Goal: Task Accomplishment & Management: Manage account settings

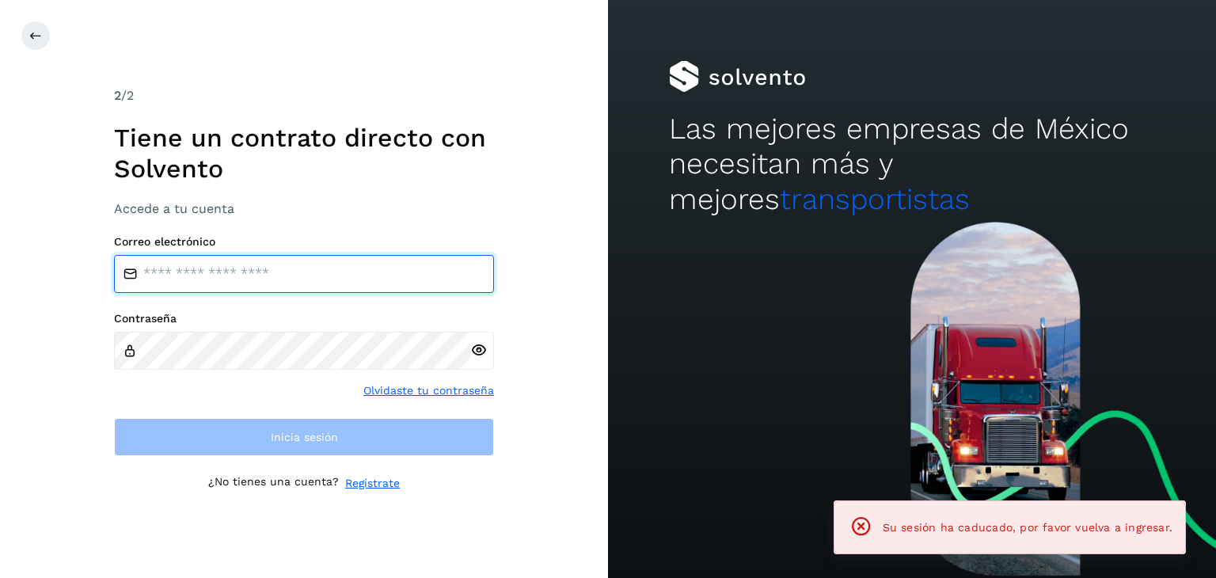
click at [205, 278] on input "email" at bounding box center [304, 274] width 380 height 38
type input "**********"
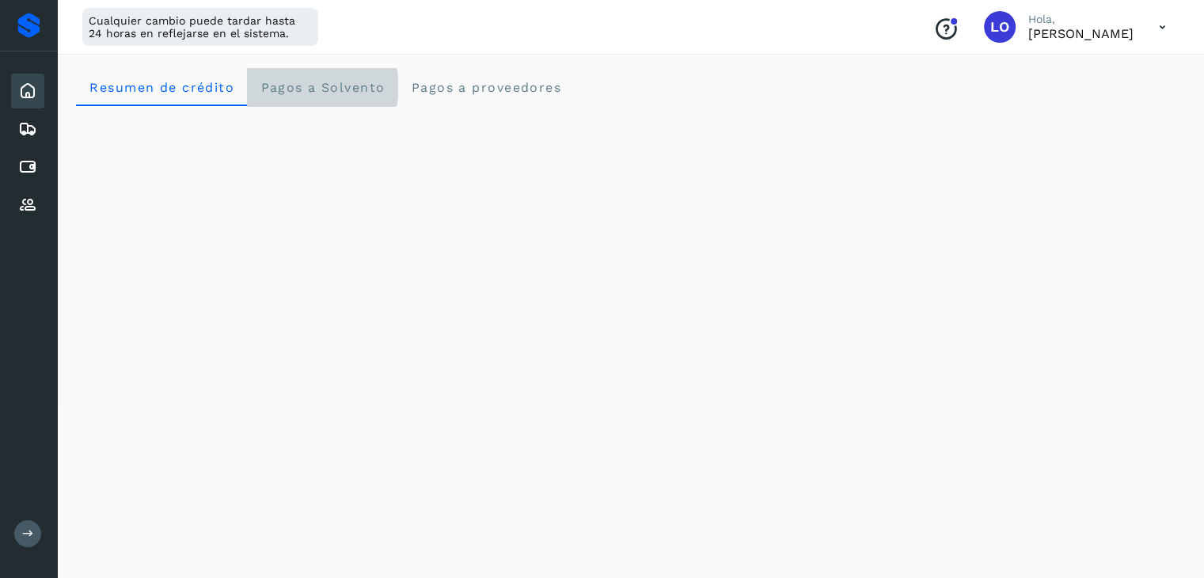
click at [330, 83] on span "Pagos a Solvento" at bounding box center [322, 87] width 125 height 15
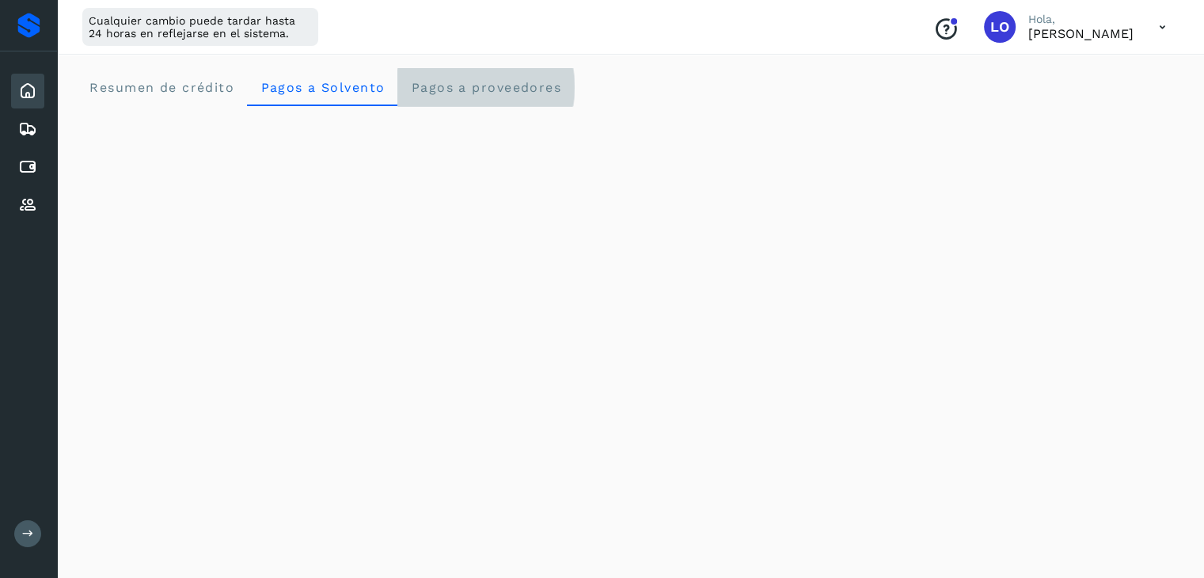
click at [454, 93] on span "Pagos a proveedores" at bounding box center [485, 87] width 151 height 15
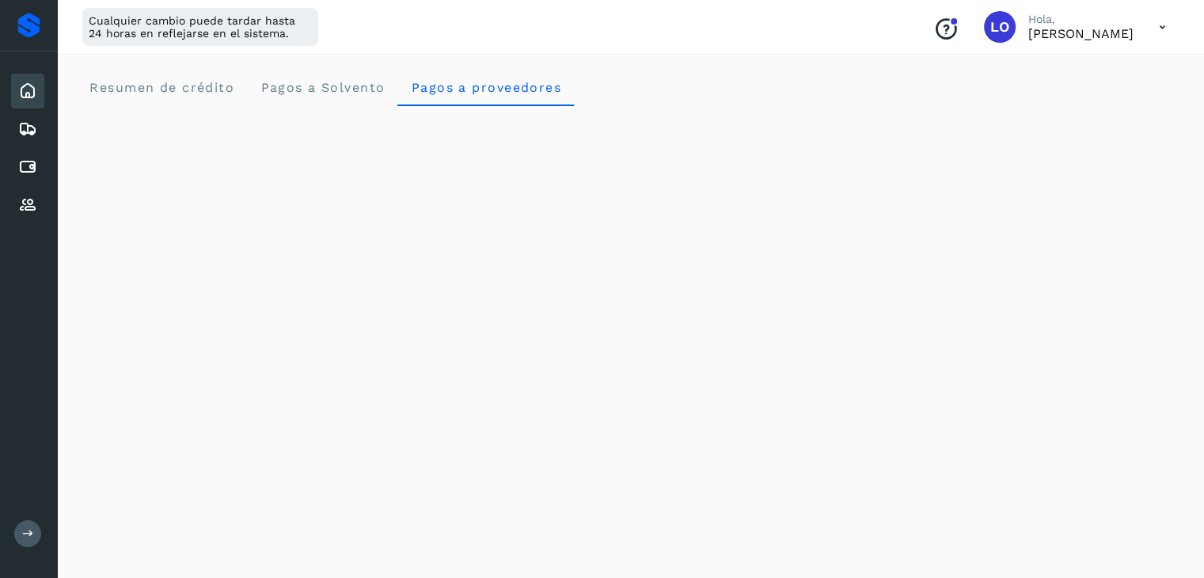
click at [32, 91] on icon at bounding box center [27, 91] width 19 height 19
click at [21, 173] on icon at bounding box center [27, 167] width 19 height 19
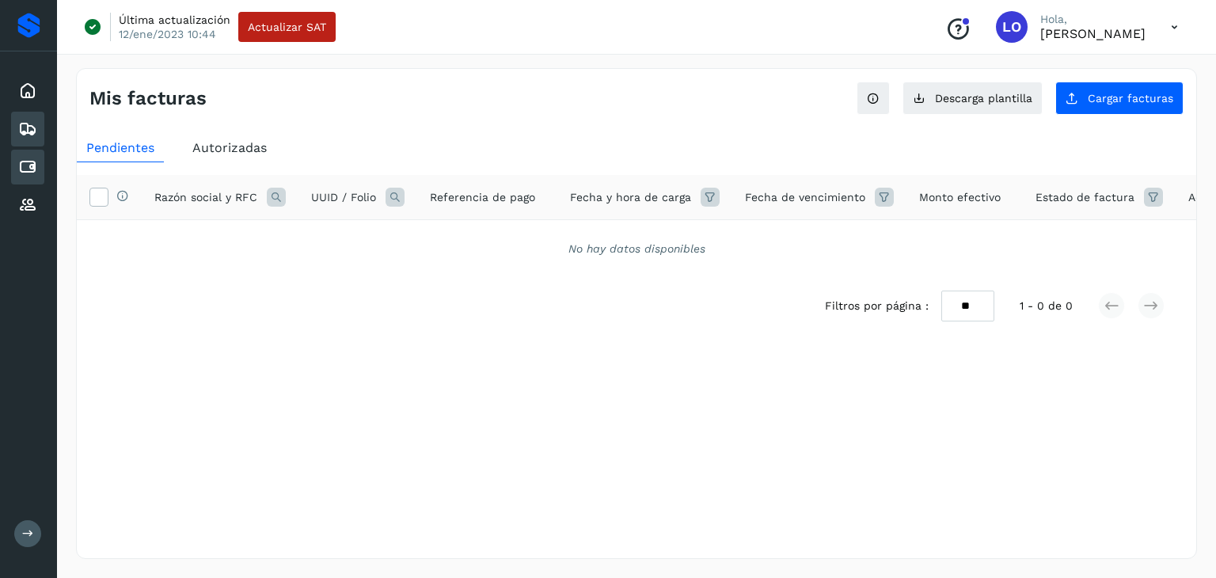
click at [19, 124] on icon at bounding box center [27, 129] width 19 height 19
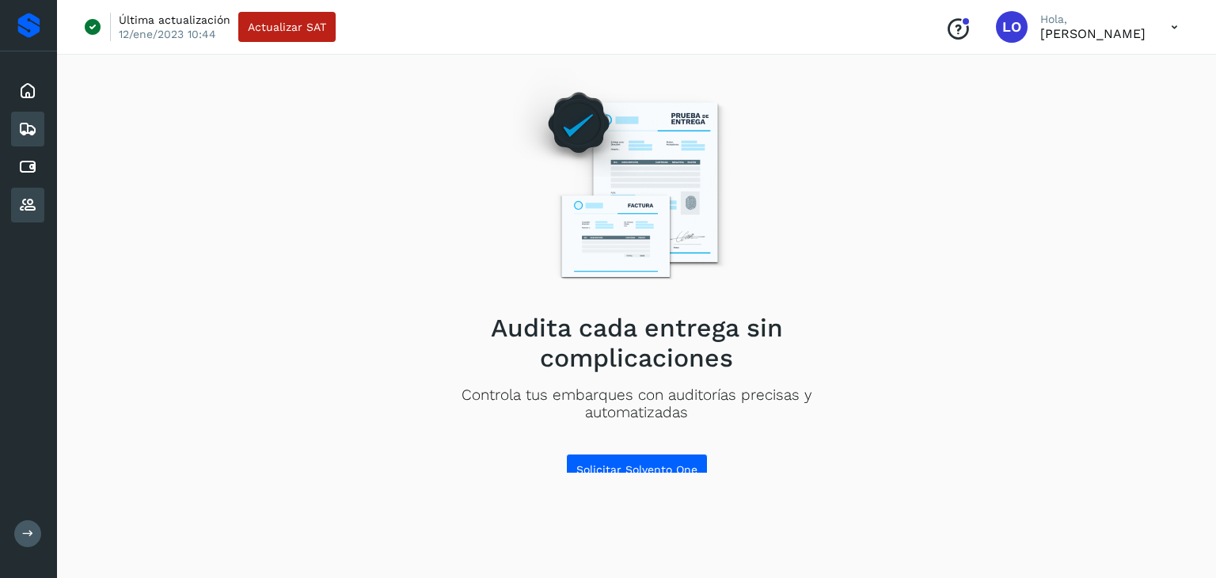
click at [24, 188] on div "Proveedores" at bounding box center [27, 205] width 33 height 35
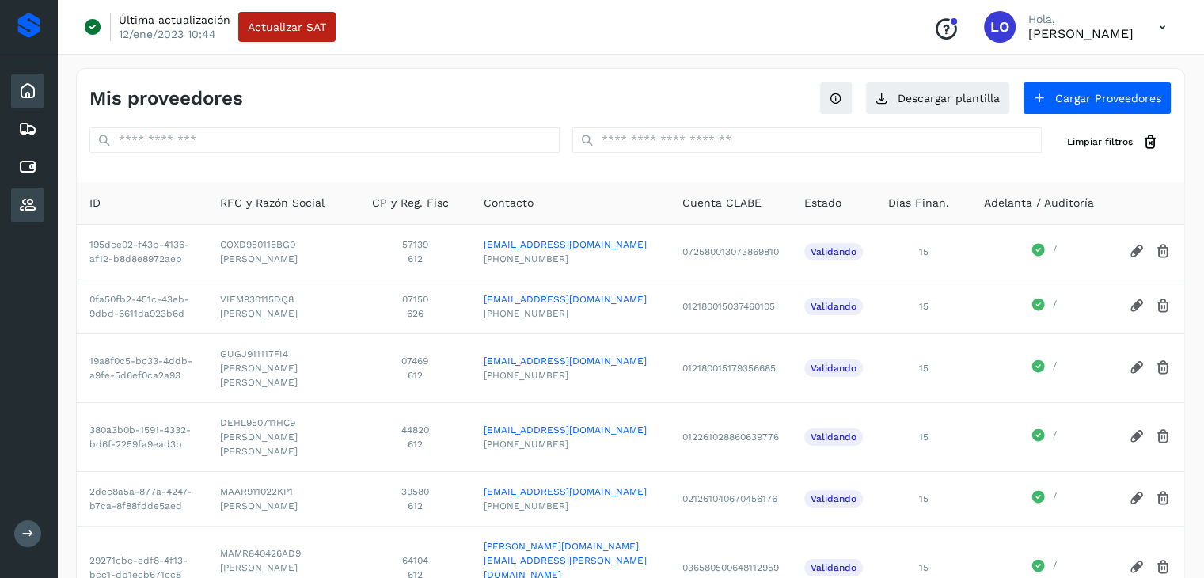
click at [41, 83] on div "Inicio" at bounding box center [27, 91] width 33 height 35
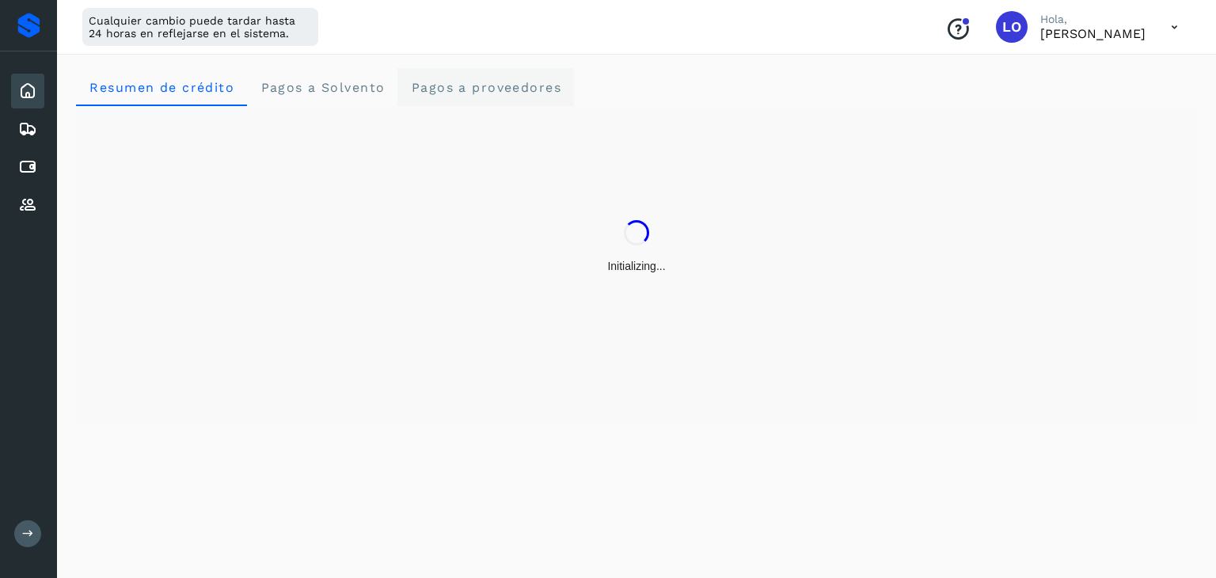
click at [453, 80] on span "Pagos a proveedores" at bounding box center [485, 87] width 151 height 15
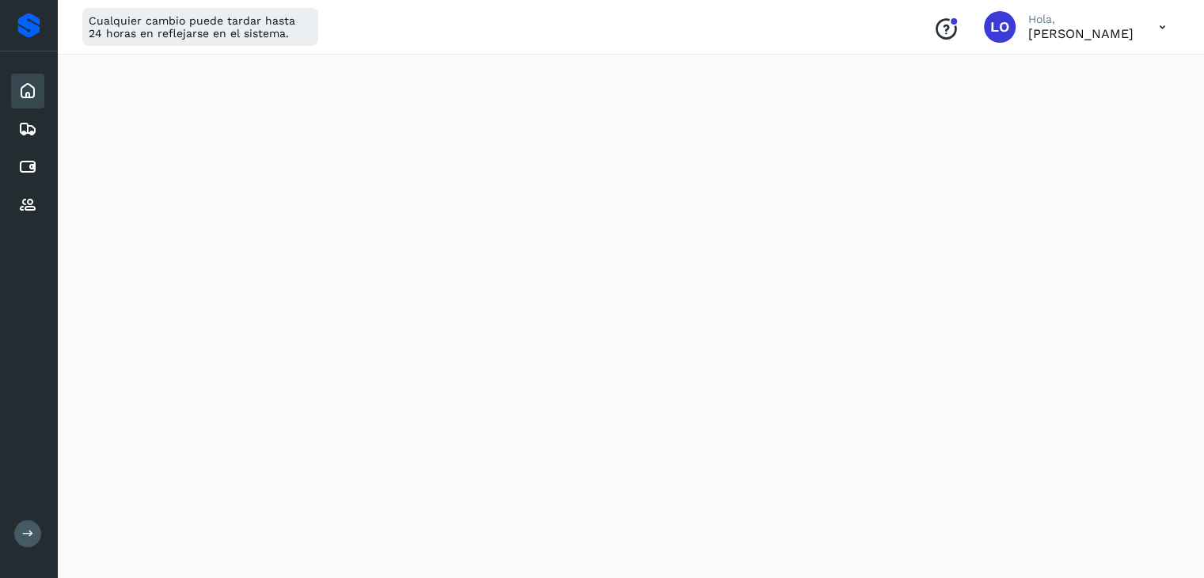
scroll to position [396, 0]
click at [1158, 28] on icon at bounding box center [1162, 27] width 32 height 32
click at [667, 162] on div at bounding box center [602, 289] width 1204 height 578
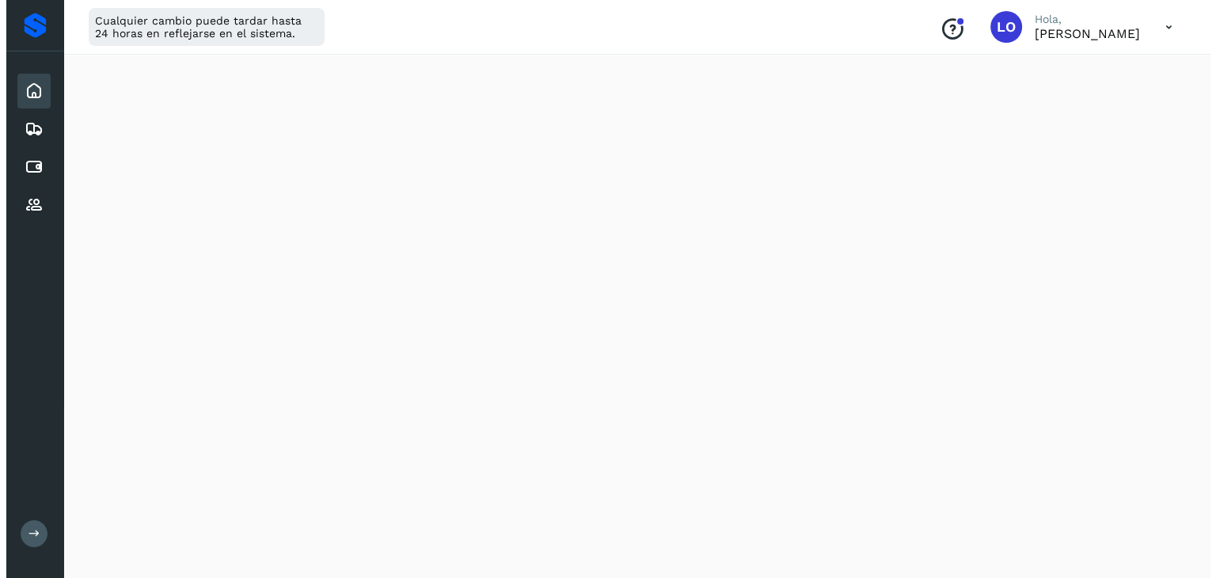
scroll to position [0, 0]
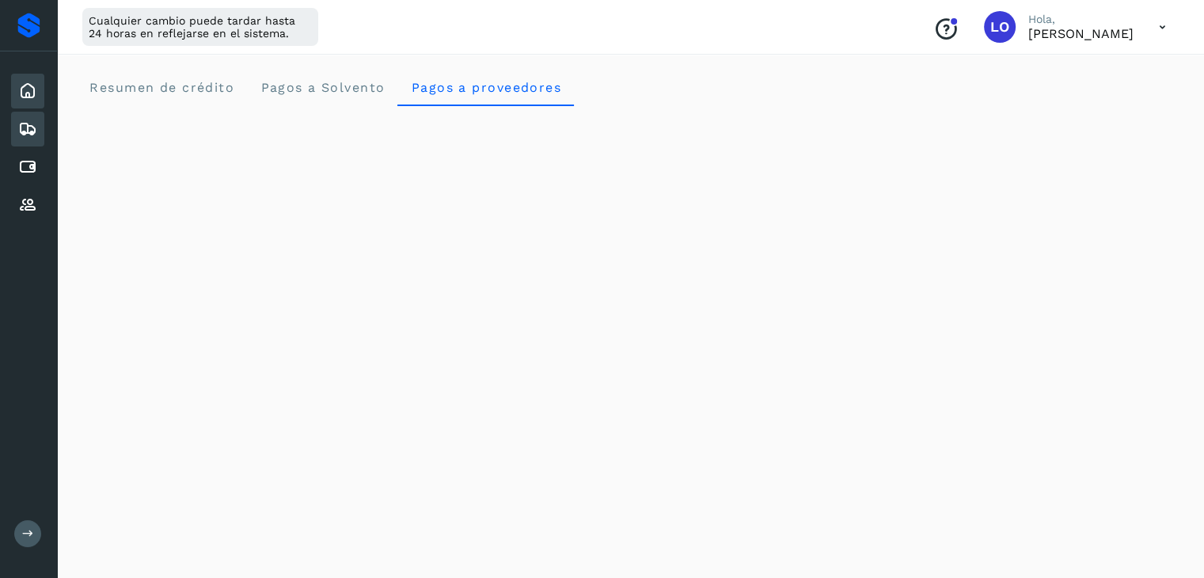
click at [25, 132] on icon at bounding box center [27, 129] width 19 height 19
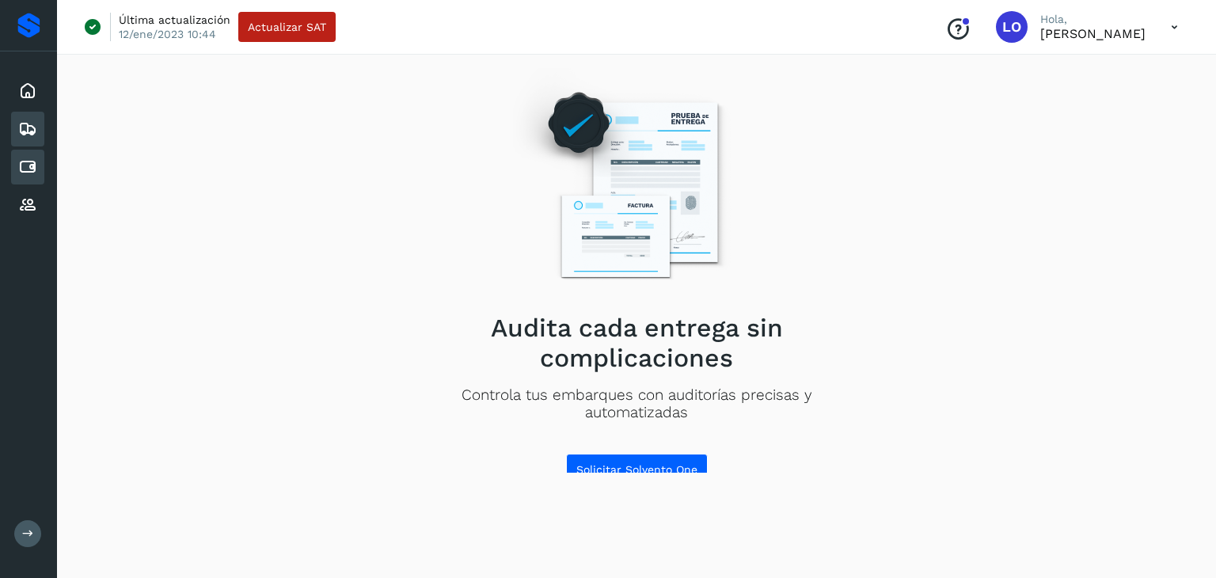
click at [28, 175] on div "Cuentas por pagar" at bounding box center [27, 167] width 33 height 35
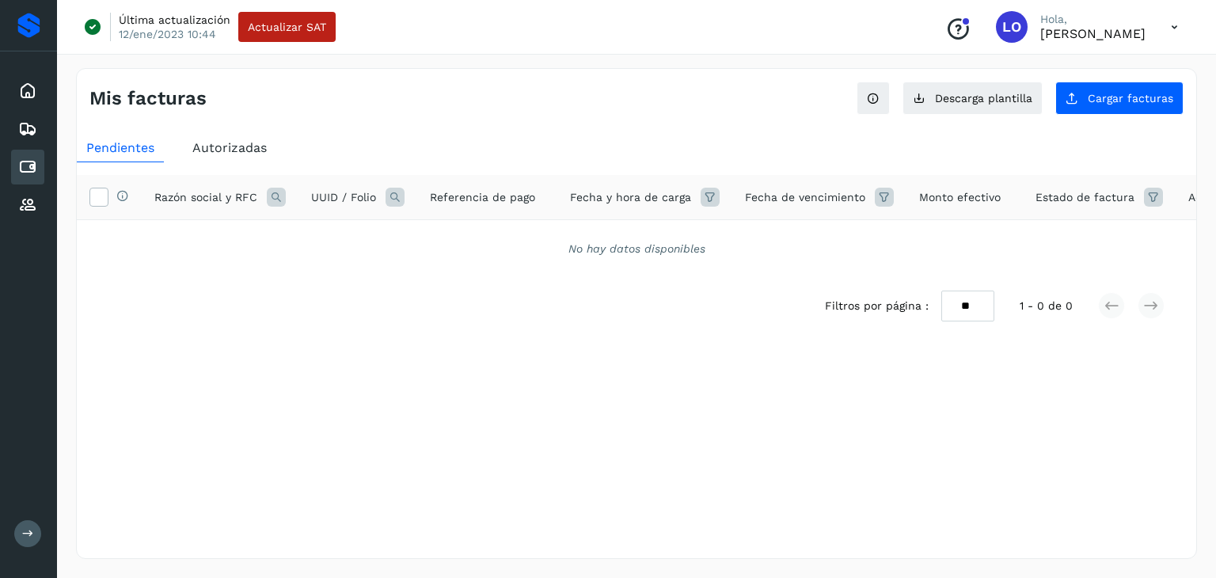
click at [240, 150] on span "Autorizadas" at bounding box center [229, 147] width 74 height 15
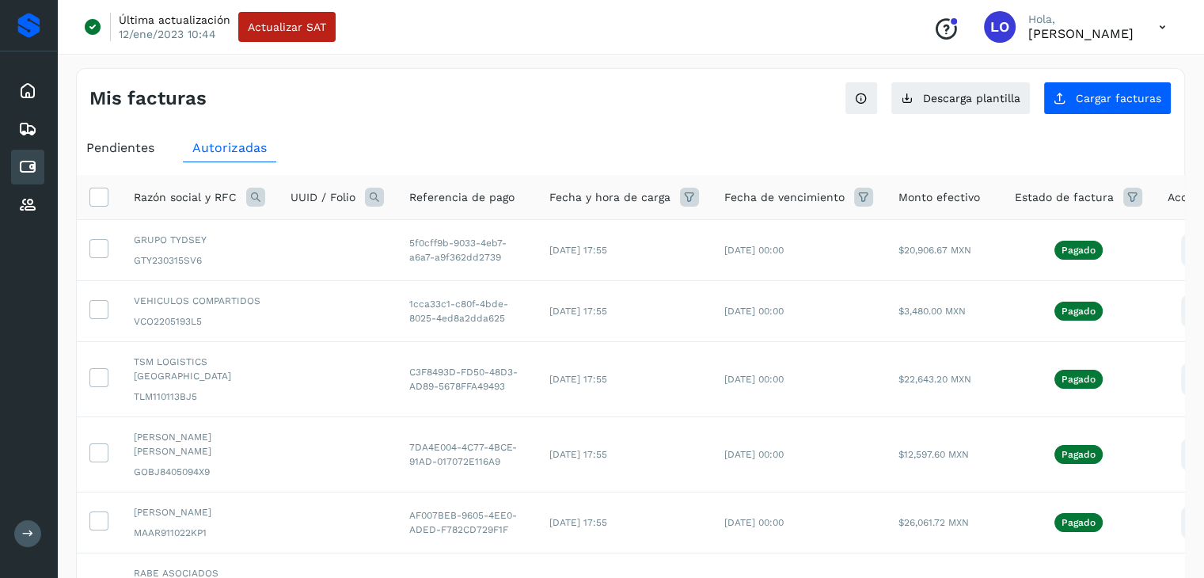
click at [255, 193] on icon at bounding box center [255, 197] width 19 height 19
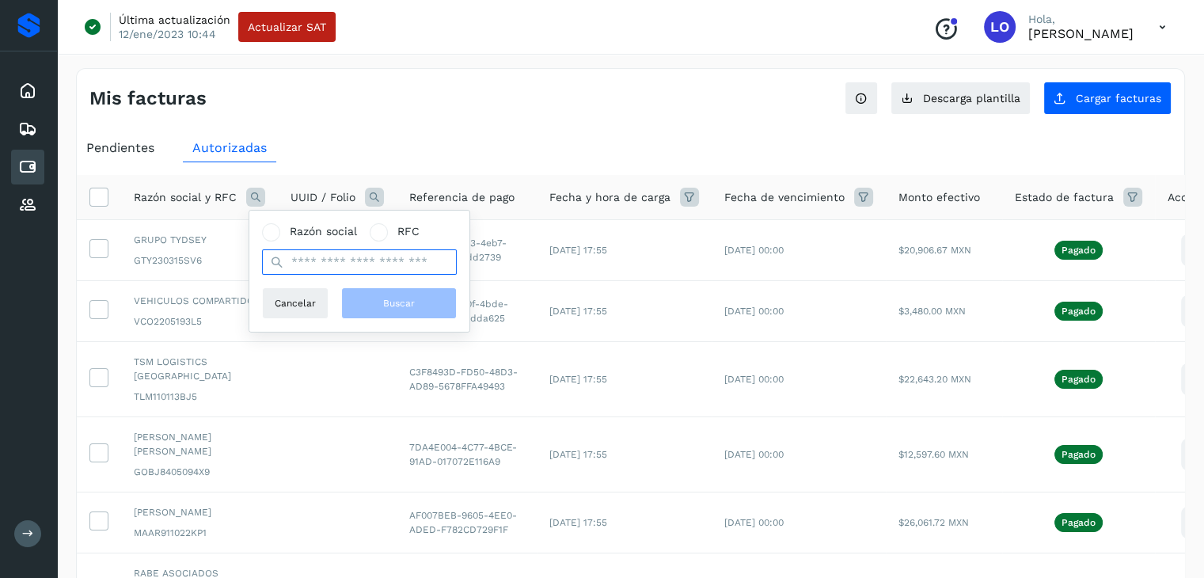
click at [332, 266] on input "text" at bounding box center [359, 261] width 195 height 25
type input "*********"
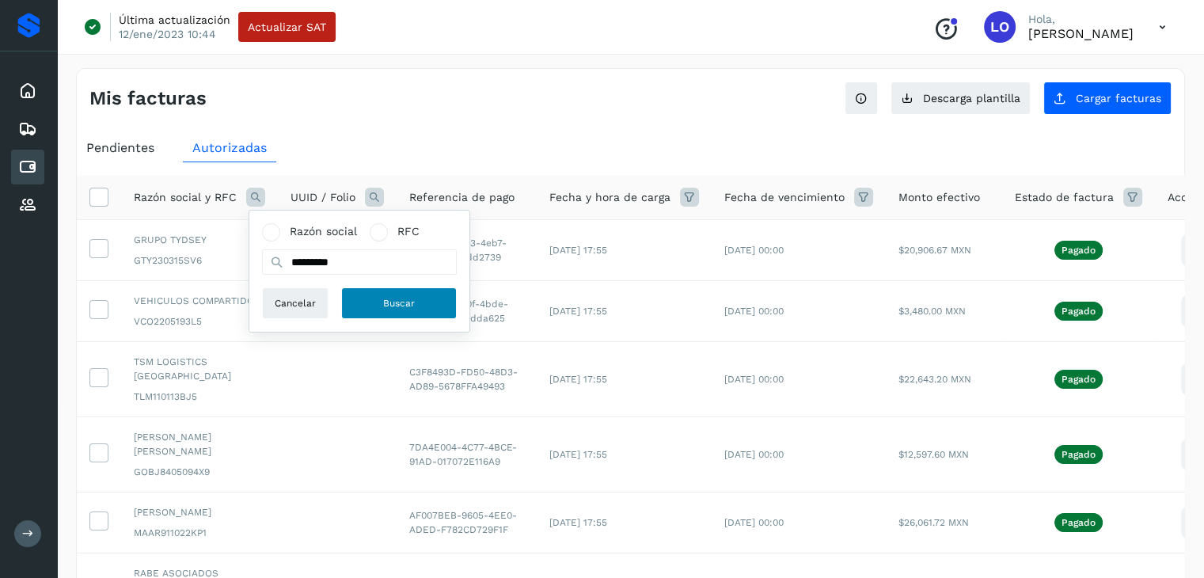
click at [393, 306] on span "Buscar" at bounding box center [399, 303] width 32 height 14
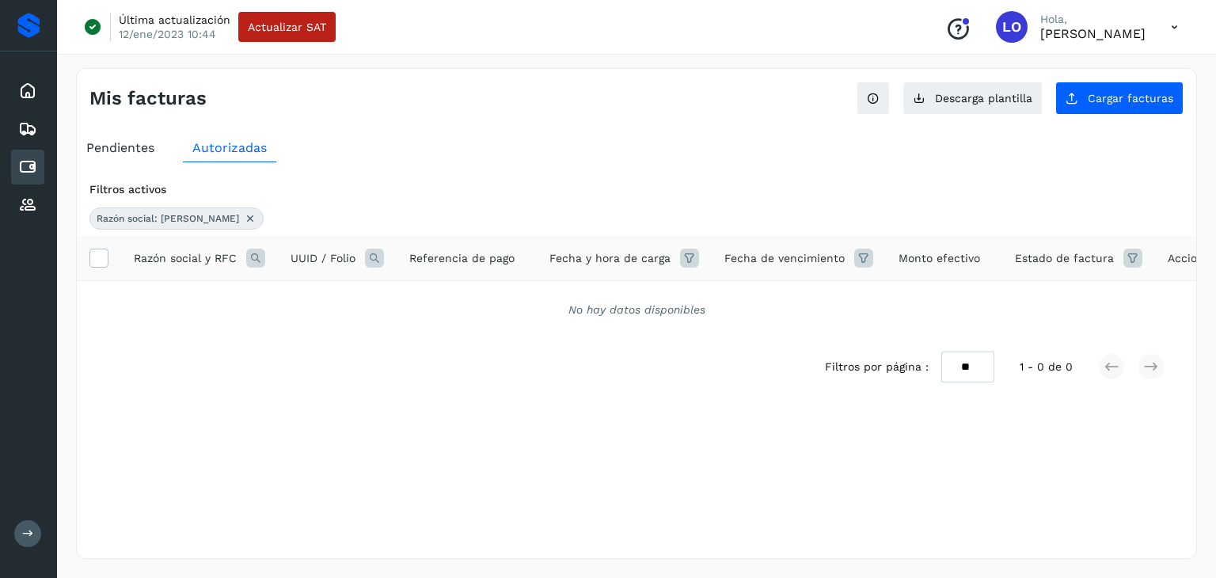
click at [233, 215] on div "Razón social: [PERSON_NAME]" at bounding box center [176, 218] width 174 height 22
click at [244, 218] on icon at bounding box center [250, 218] width 13 height 13
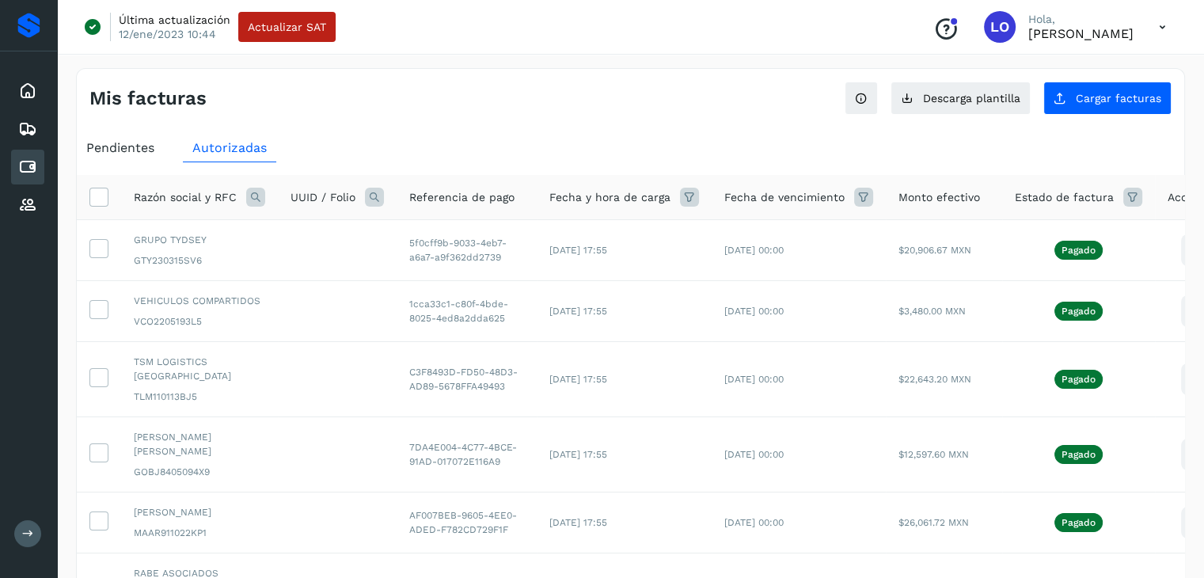
click at [248, 194] on icon at bounding box center [255, 197] width 19 height 19
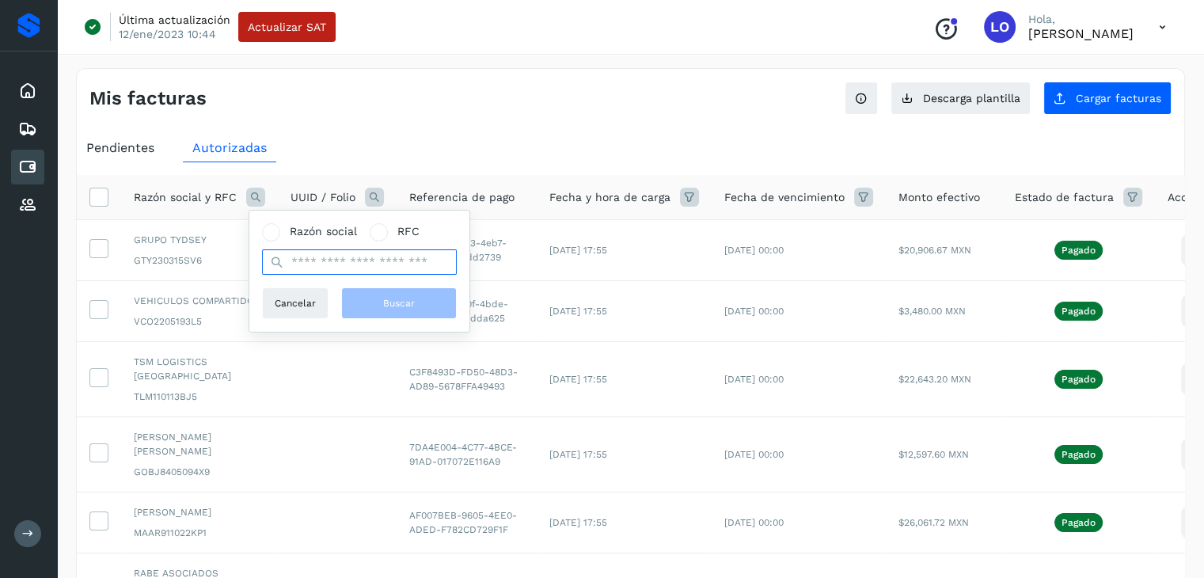
click at [343, 267] on input "text" at bounding box center [359, 261] width 195 height 25
type input "****"
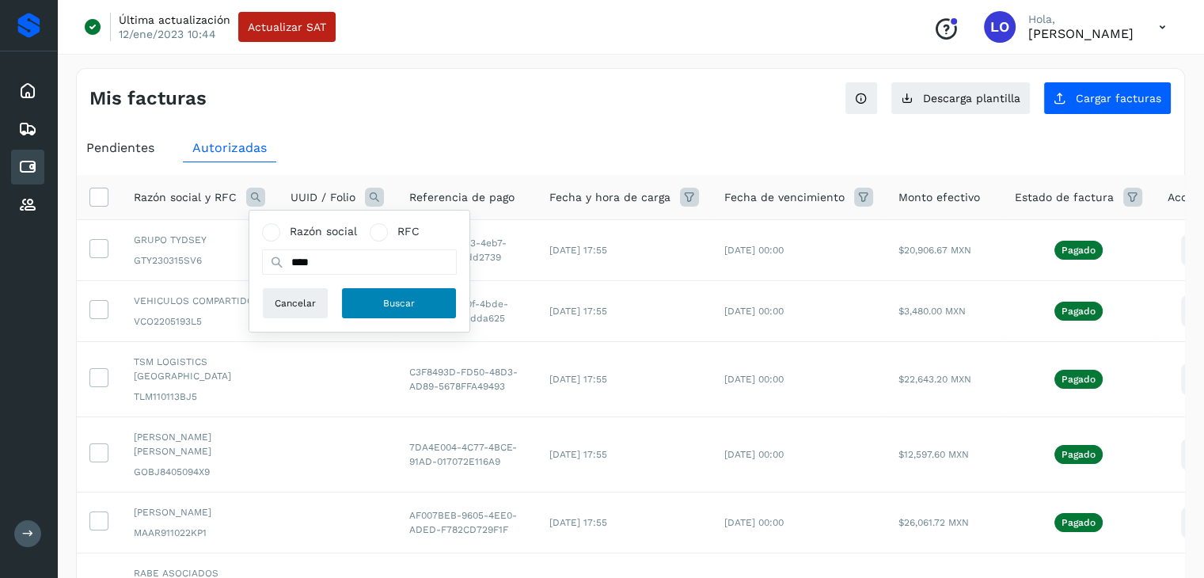
click at [408, 306] on span "Buscar" at bounding box center [399, 303] width 32 height 14
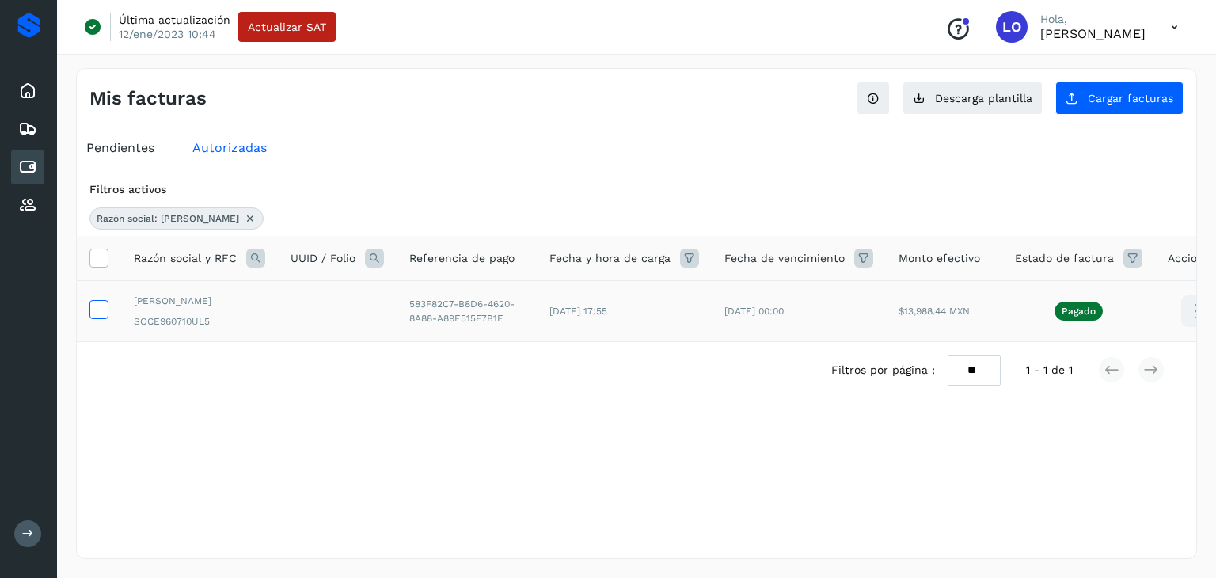
click at [99, 314] on icon at bounding box center [98, 308] width 17 height 17
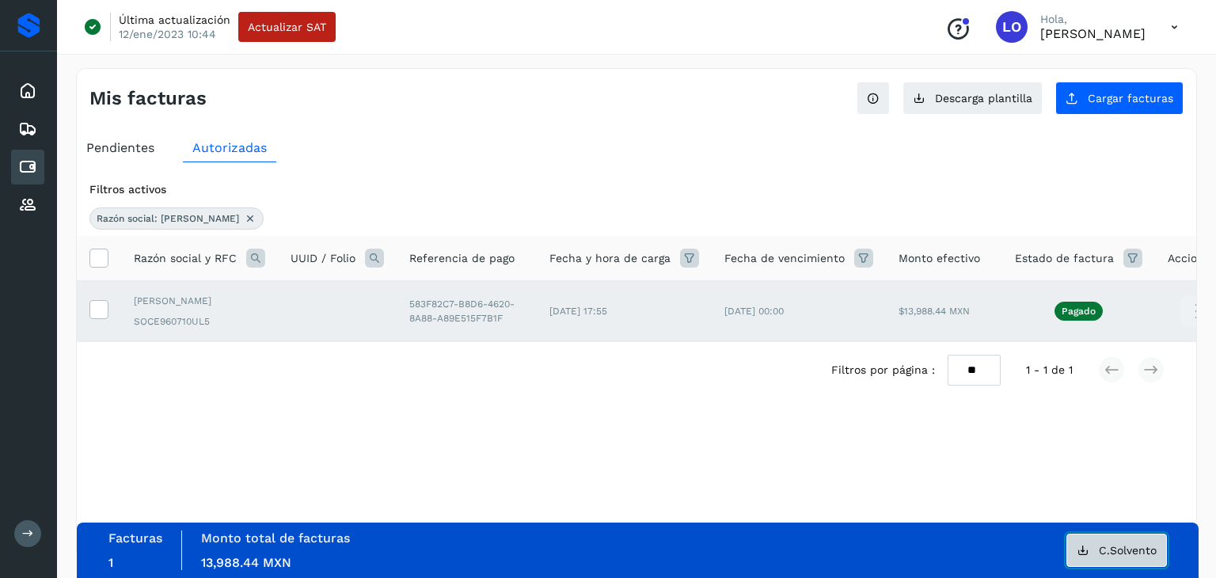
click at [1118, 549] on span "C.Solvento" at bounding box center [1128, 550] width 58 height 11
